Goal: Task Accomplishment & Management: Use online tool/utility

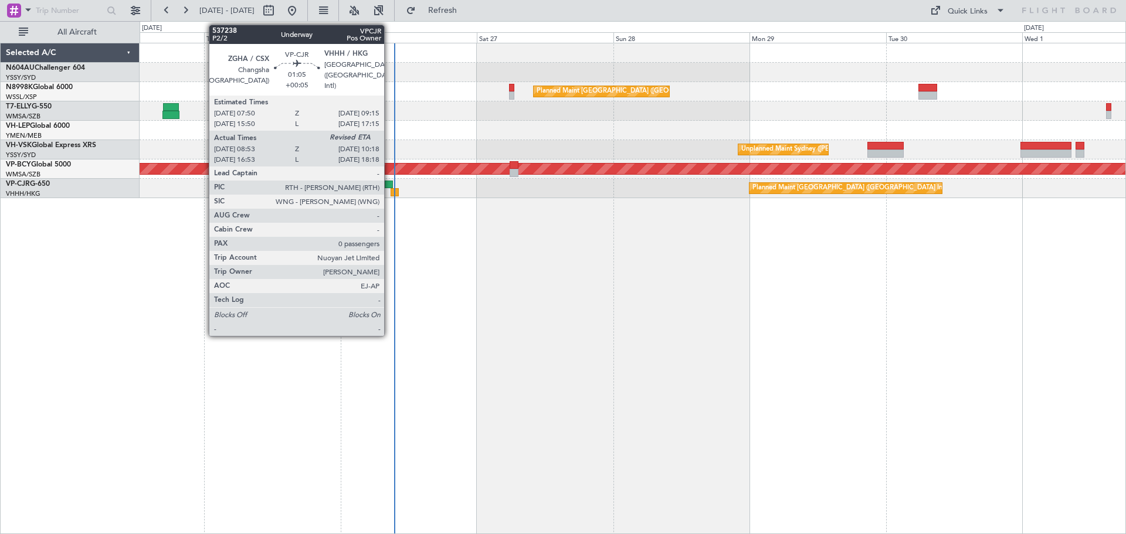
click at [389, 185] on div at bounding box center [389, 185] width 8 height 8
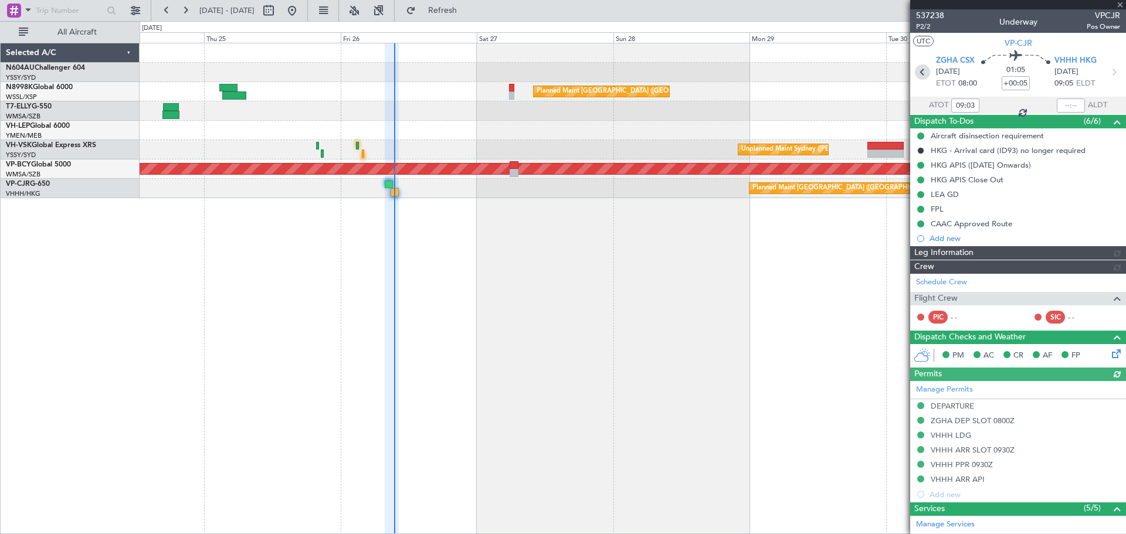
type input "[PERSON_NAME] (LEU)"
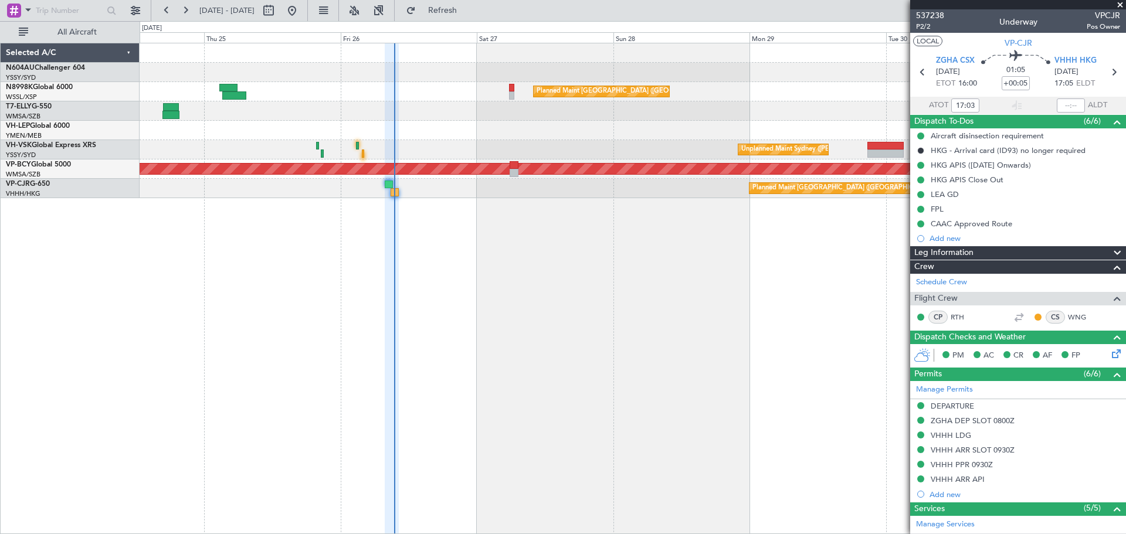
type input "09:03"
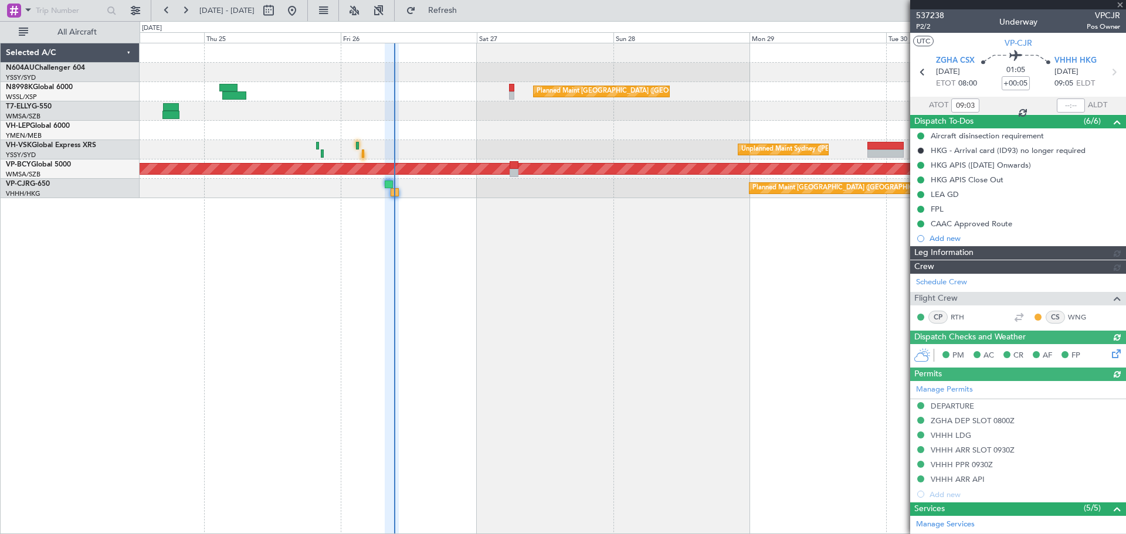
type input "[PERSON_NAME] (LEU)"
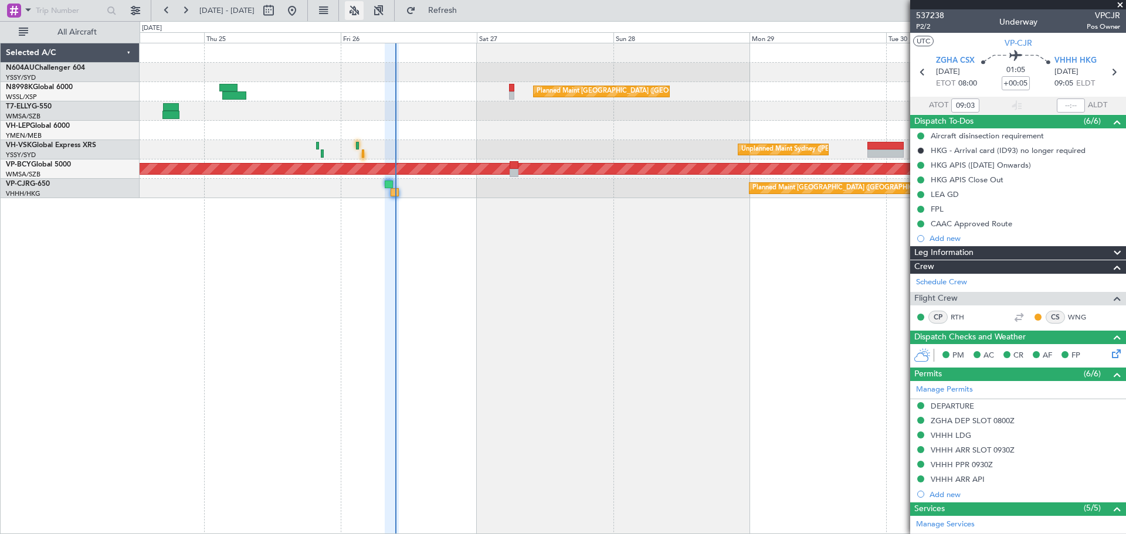
type input "[PERSON_NAME] (LEU)"
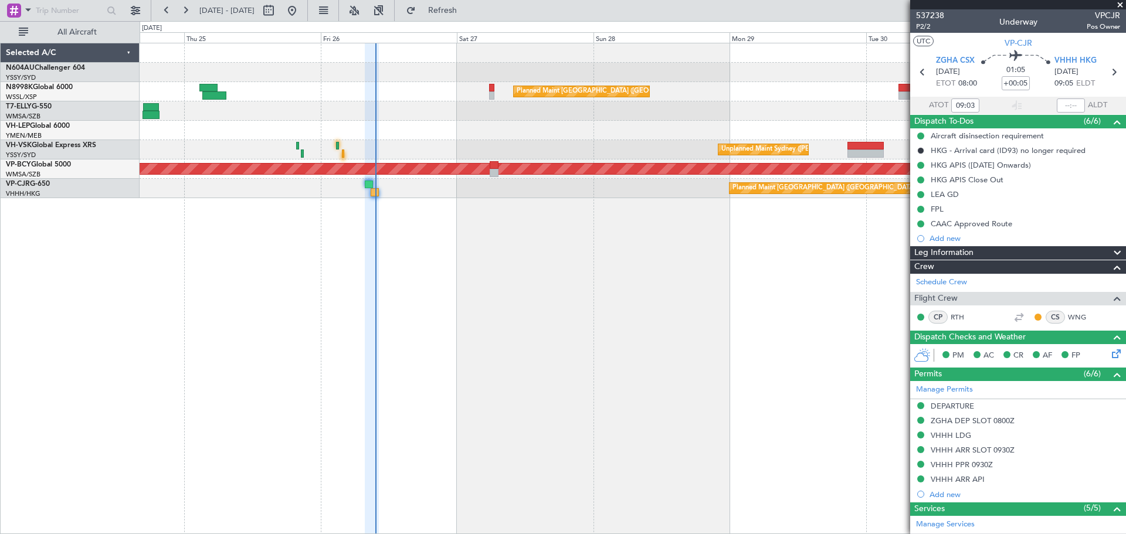
click at [512, 257] on div "Planned Maint [GEOGRAPHIC_DATA] ([GEOGRAPHIC_DATA] Intl) Unplanned Maint Sydney…" at bounding box center [633, 288] width 986 height 491
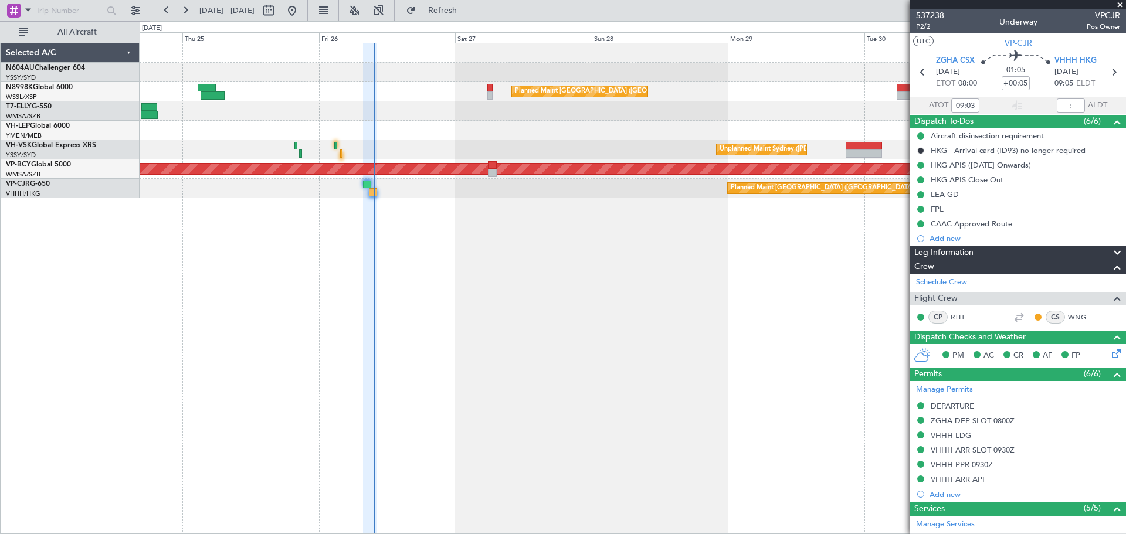
type input "[PERSON_NAME] (LEU)"
